Goal: Check status

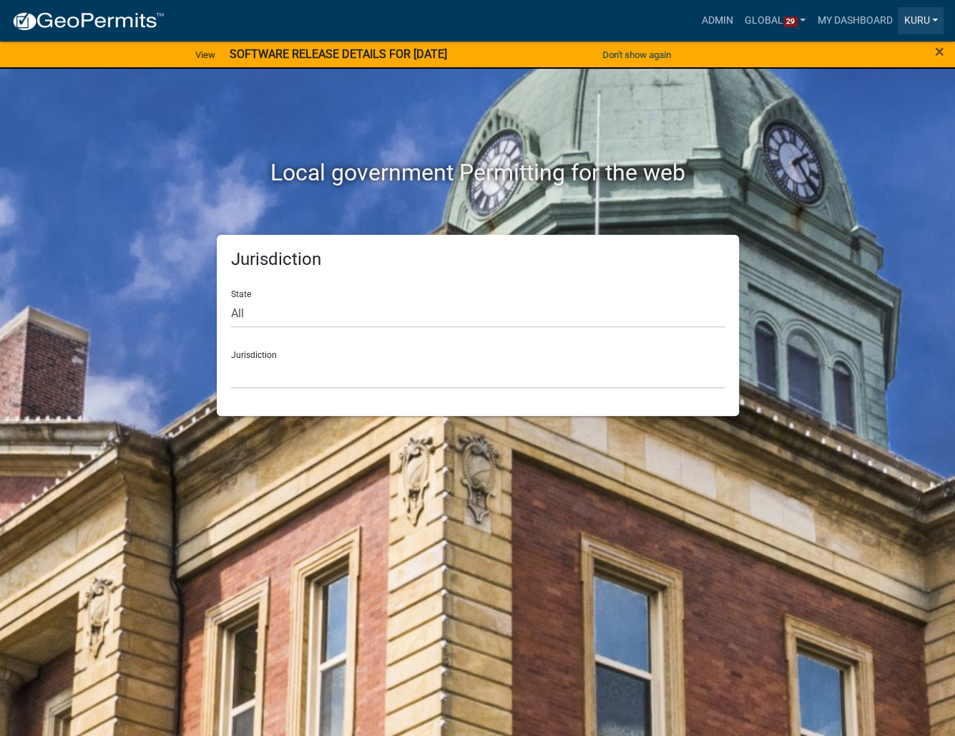
click at [905, 24] on link "Kuru" at bounding box center [921, 20] width 46 height 27
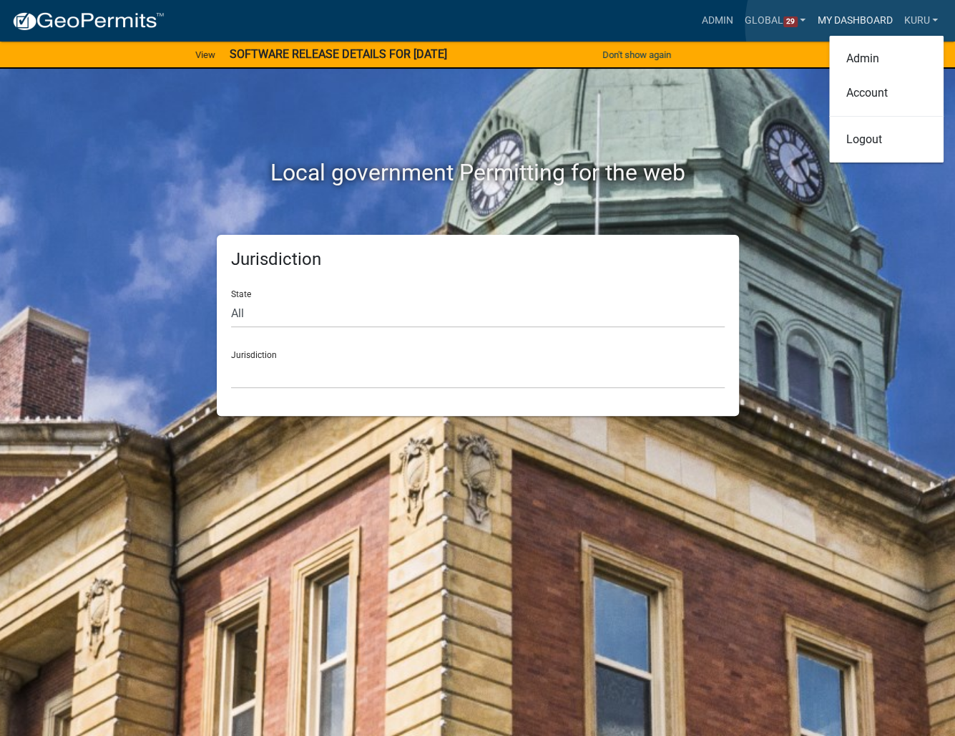
click at [854, 25] on link "My Dashboard" at bounding box center [855, 20] width 87 height 27
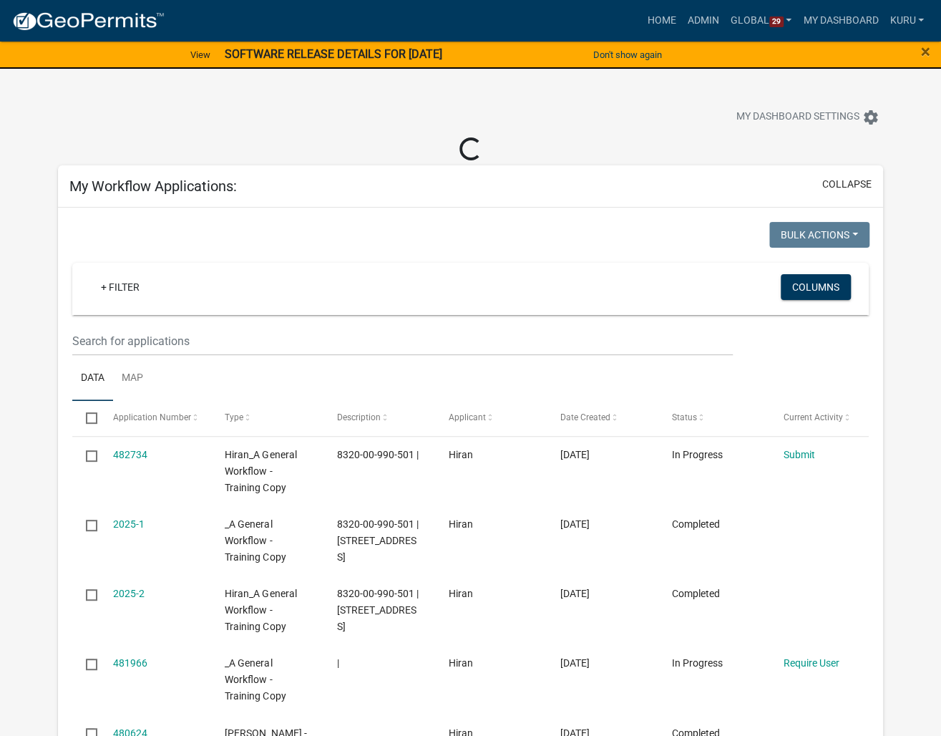
click at [167, 193] on h5 "My Workflow Applications:" at bounding box center [152, 185] width 167 height 17
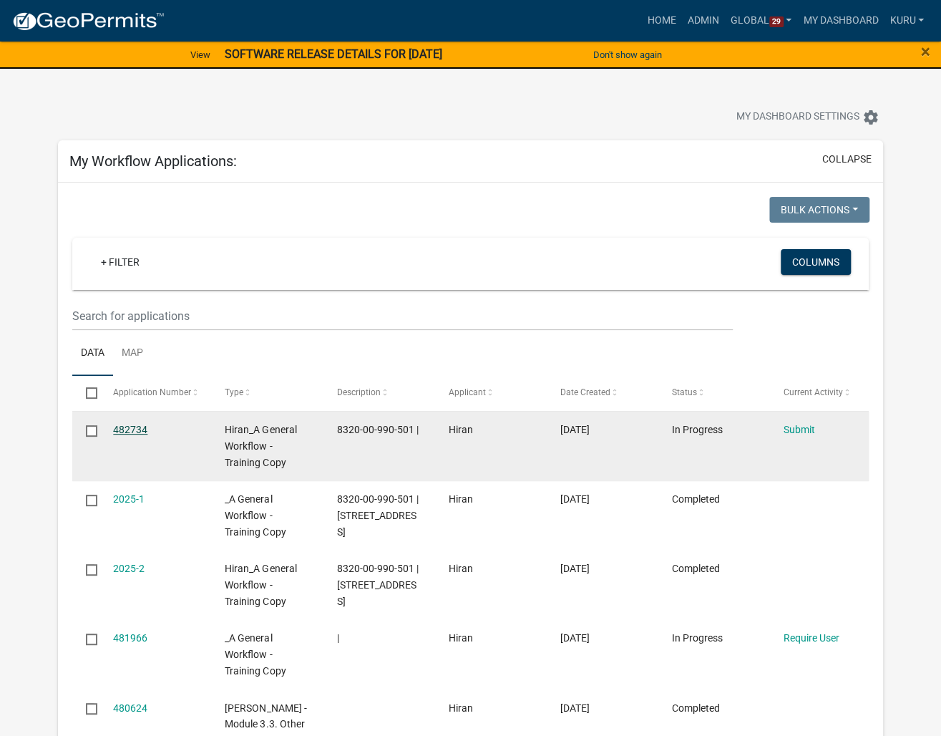
click at [120, 425] on link "482734" at bounding box center [130, 429] width 34 height 11
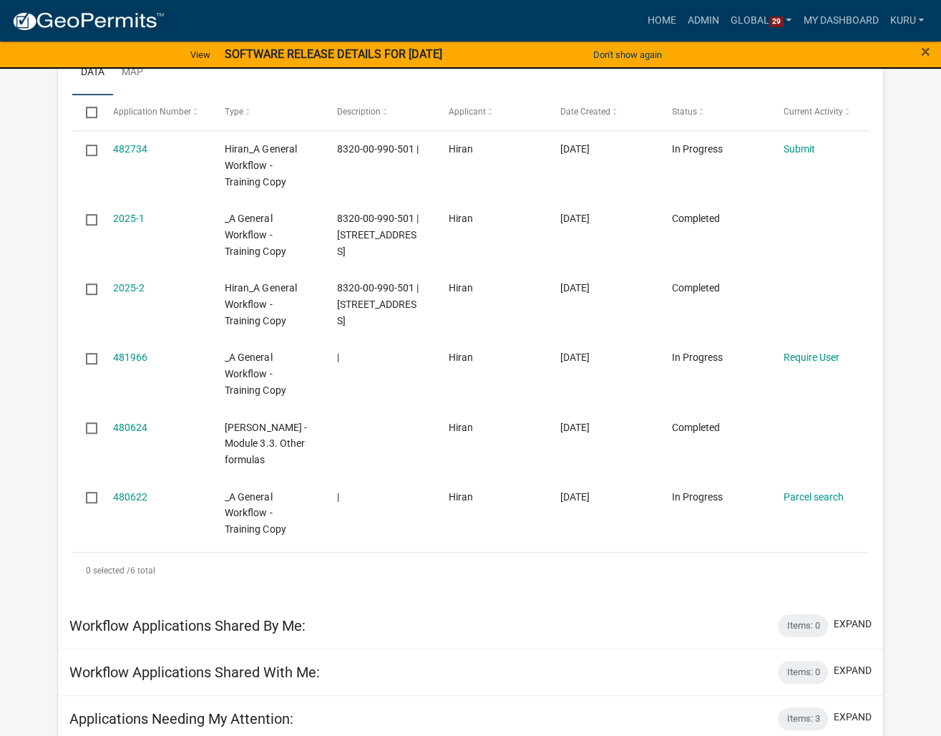
scroll to position [279, 0]
